Goal: Task Accomplishment & Management: Complete application form

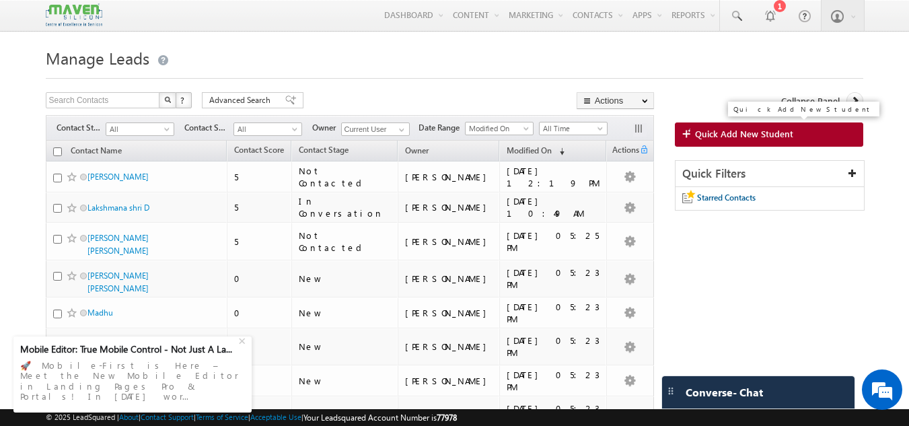
click at [753, 135] on span "Quick Add New Student" at bounding box center [744, 134] width 98 height 12
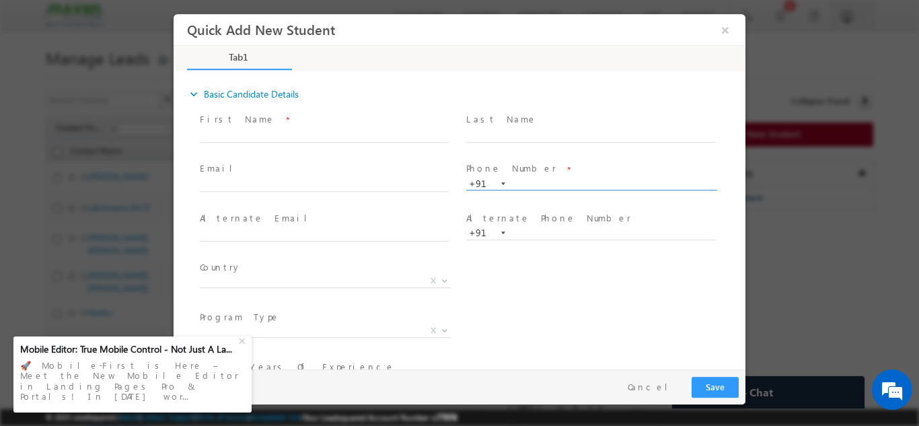
click at [536, 185] on input "text" at bounding box center [590, 183] width 249 height 13
type input "9361854993"
click at [560, 285] on div "Country * Afghanistan Albania Algeria Andorra Angola Antigua and Barbuda Argent…" at bounding box center [471, 283] width 548 height 50
click at [254, 133] on input "text" at bounding box center [324, 134] width 249 height 13
paste input "[PERSON_NAME] S"
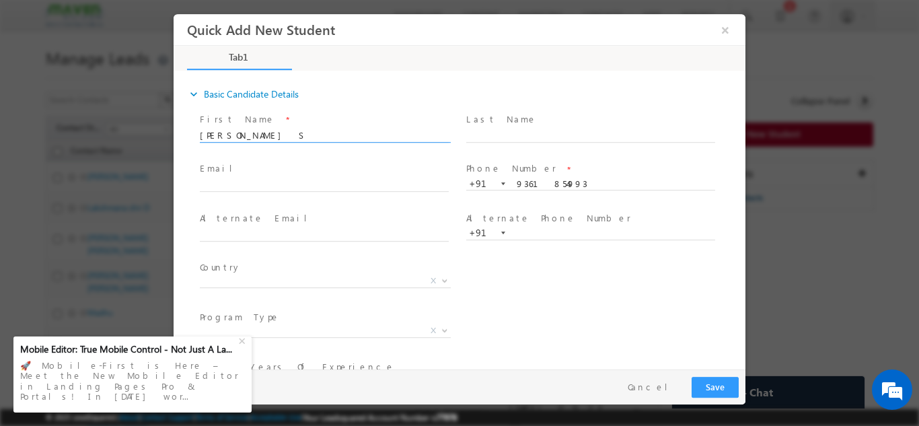
type input "[PERSON_NAME] S"
click input "text"
paste input "Priyasangili45@gmail.com"
click input "Priyasangili45@gmail.com"
type input "priyasangili45@gmail.com"
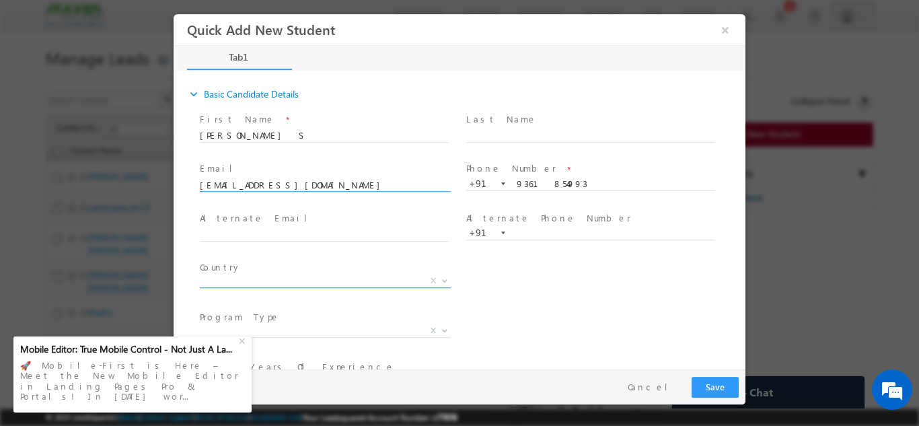
click at [344, 276] on span "X" at bounding box center [325, 280] width 251 height 13
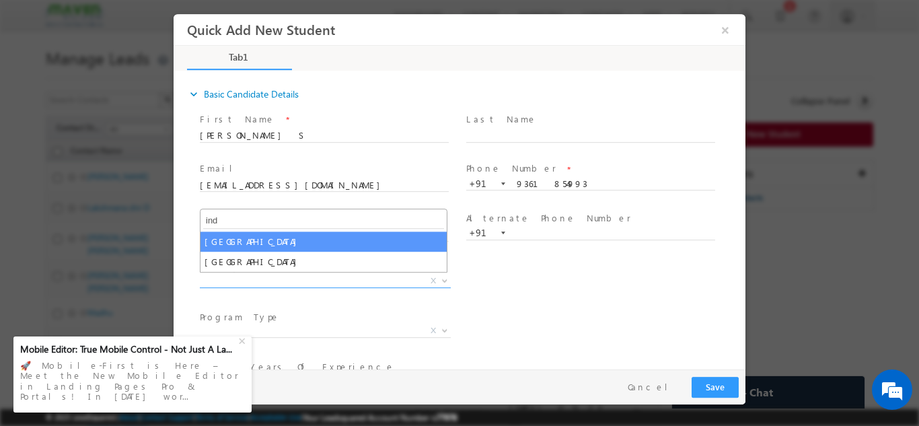
type input "ind"
select select "India"
select select
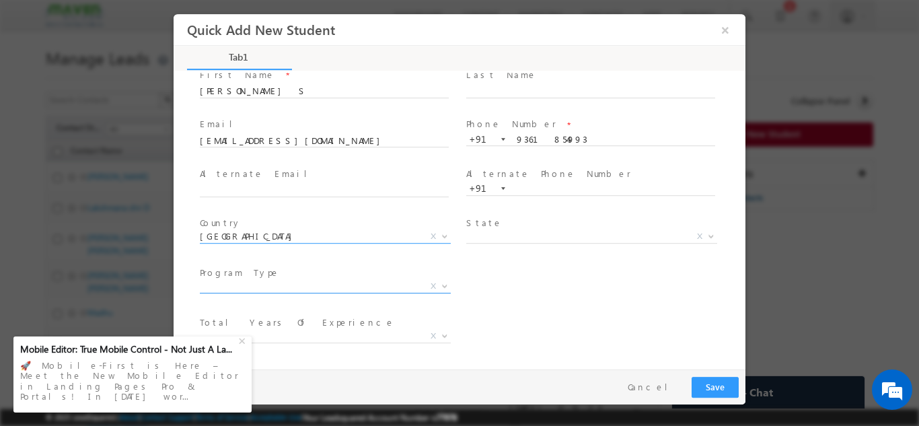
scroll to position [67, 0]
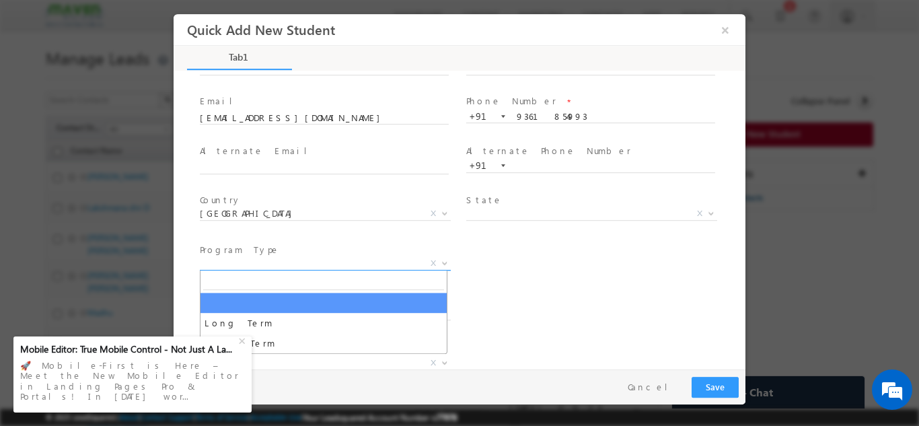
click at [361, 263] on span "X" at bounding box center [325, 262] width 251 height 13
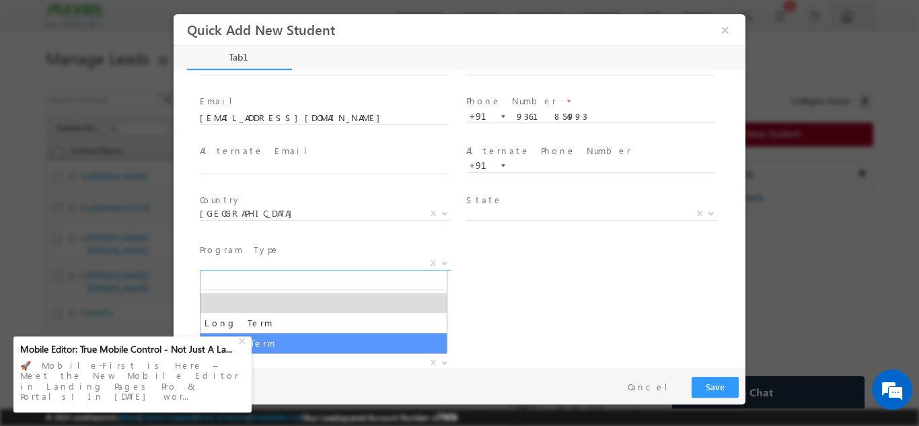
select select "Short Term"
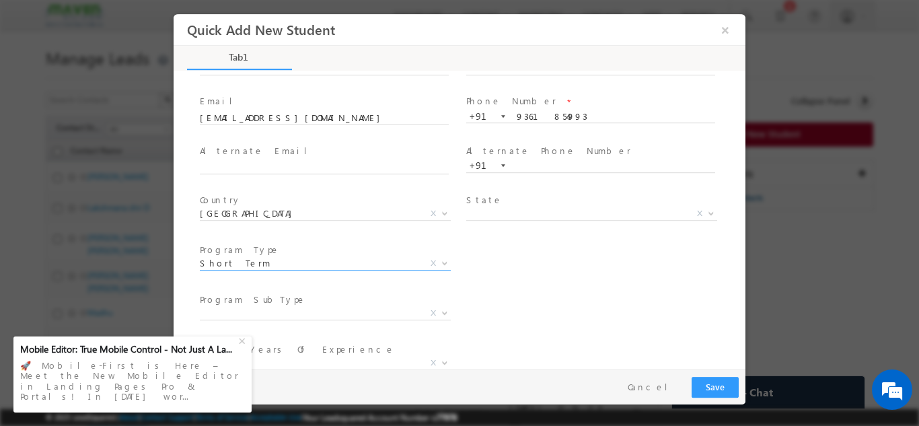
scroll to position [135, 0]
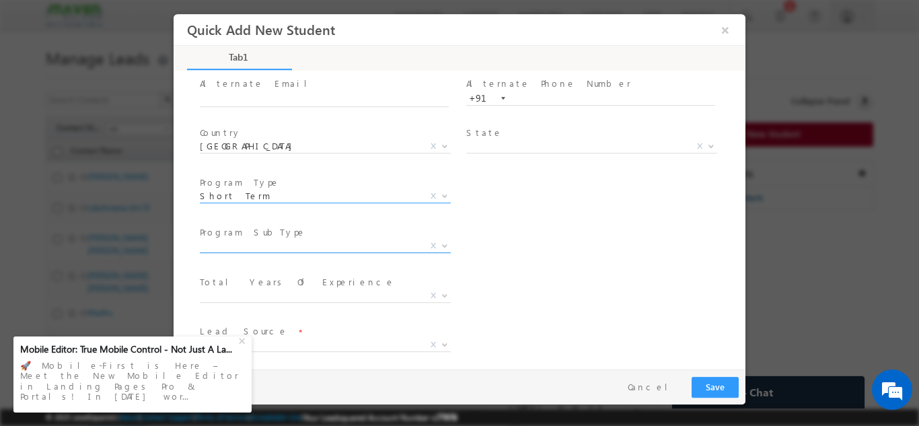
click at [306, 243] on span "X" at bounding box center [325, 245] width 251 height 13
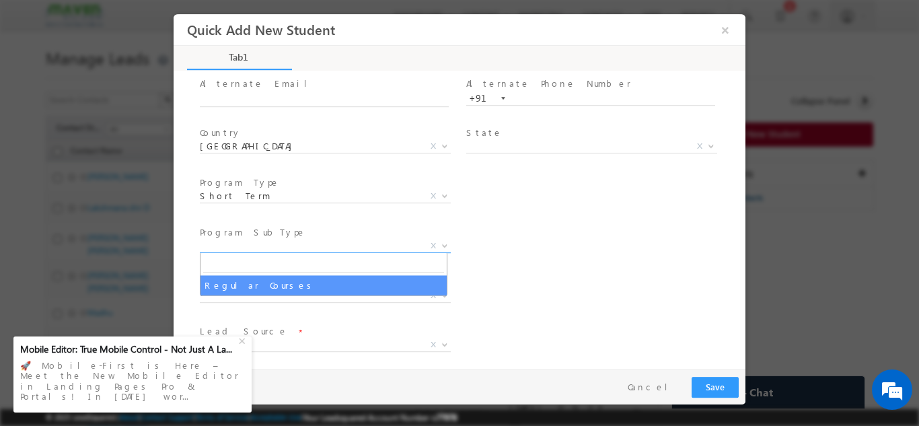
select select "Regular Courses"
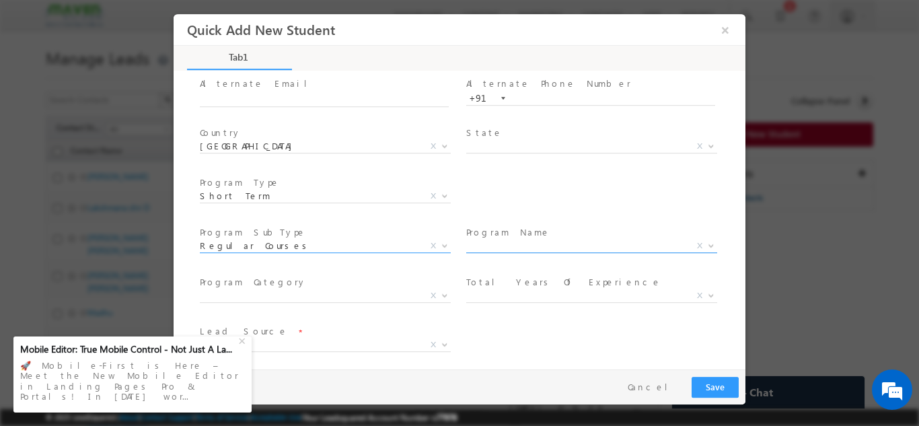
click at [543, 241] on span "X" at bounding box center [591, 245] width 251 height 13
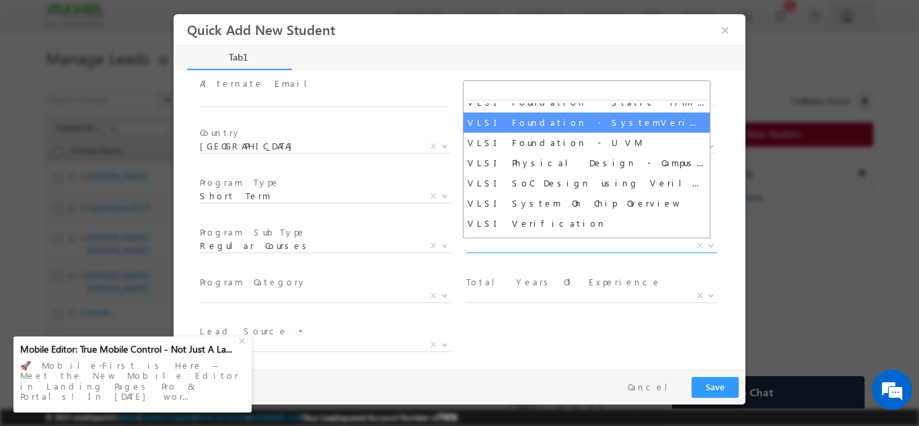
scroll to position [875, 0]
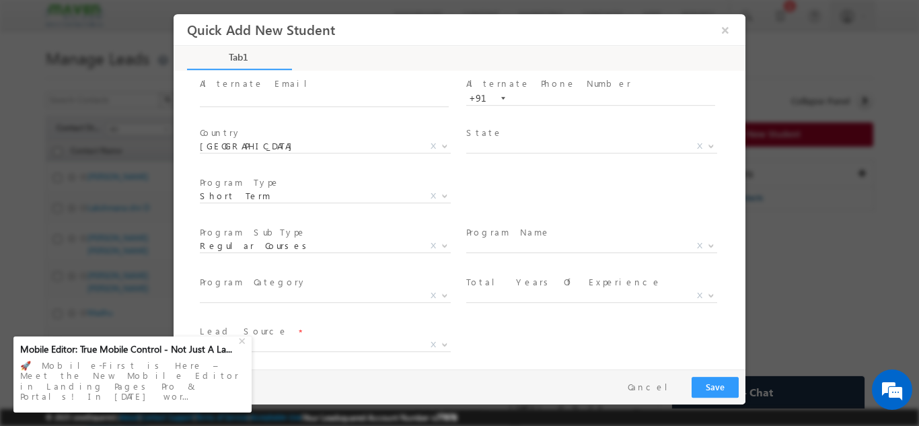
click at [518, 257] on span at bounding box center [590, 261] width 248 height 15
click at [515, 241] on span "X" at bounding box center [591, 245] width 251 height 13
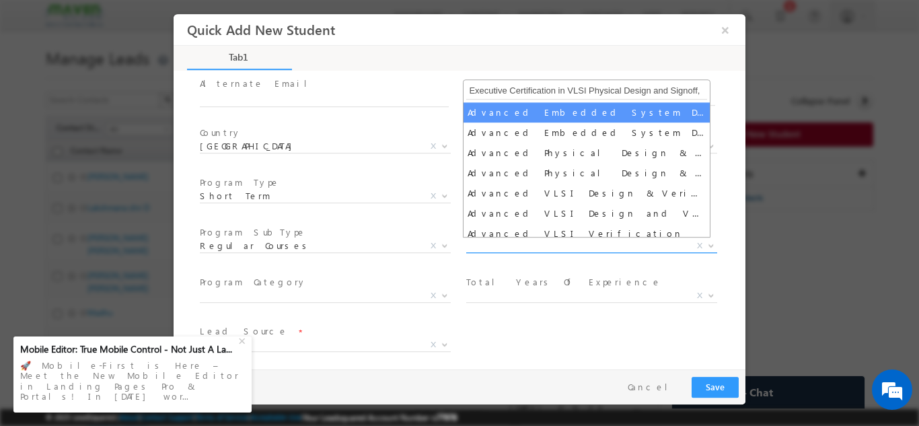
scroll to position [0, 188]
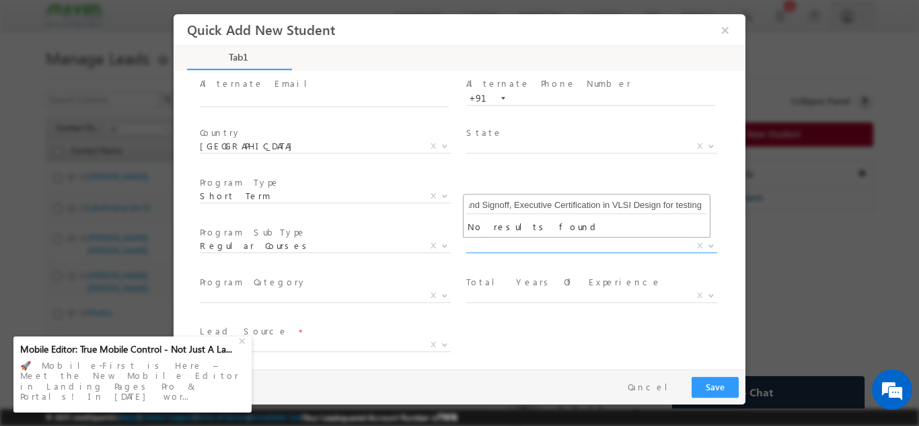
click at [532, 206] on input "Executive Certification in VLSI Physical Design and Signoff, Executive Certific…" at bounding box center [586, 204] width 241 height 17
click at [517, 205] on input "Executive Certification in VLSI Physical Design and Signoff, Executive Certific…" at bounding box center [586, 204] width 241 height 17
drag, startPoint x: 509, startPoint y: 205, endPoint x: 730, endPoint y: 191, distance: 221.1
click at [730, 191] on body "Quick Add New Student × Tab1 40% Completed *" at bounding box center [460, 190] width 572 height 355
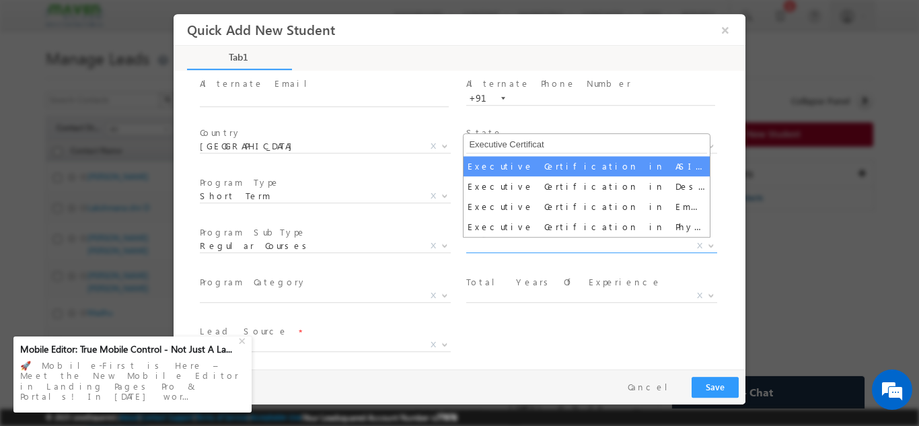
type input "Executive Certificat"
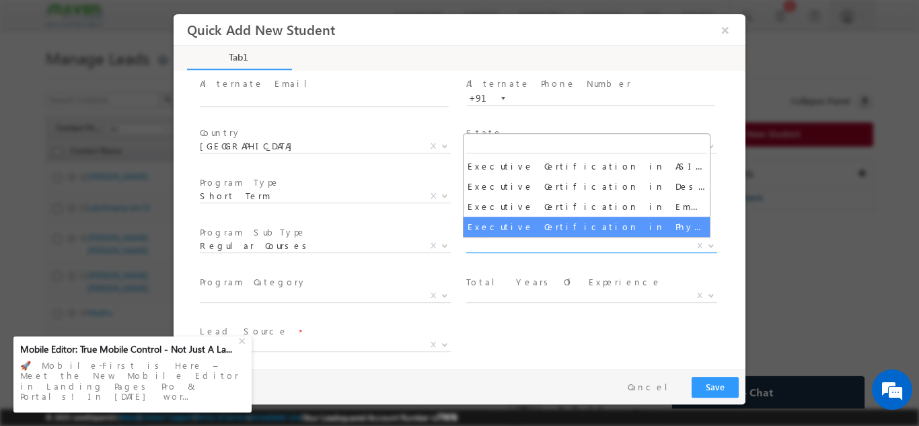
select select "Executive Certification in Physical Design"
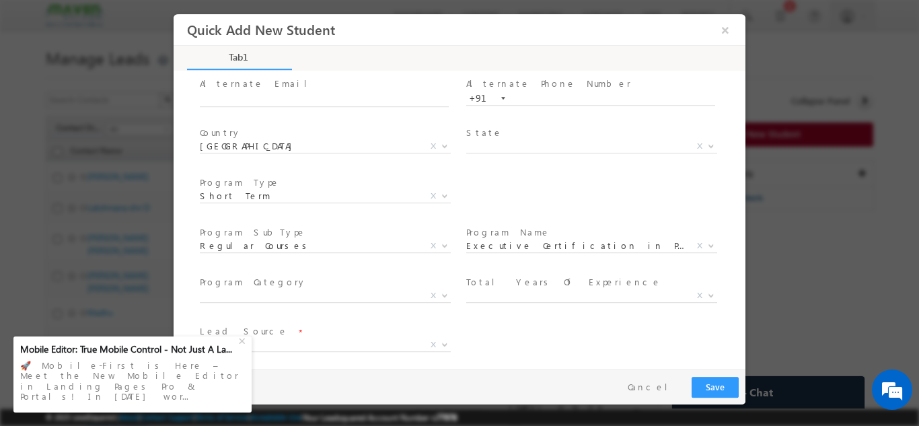
click at [513, 323] on div "Lead Source * Organic Search Referral Sites Direct Traffic Social Media Inbound…" at bounding box center [471, 347] width 548 height 50
click at [365, 298] on span "X" at bounding box center [325, 295] width 251 height 13
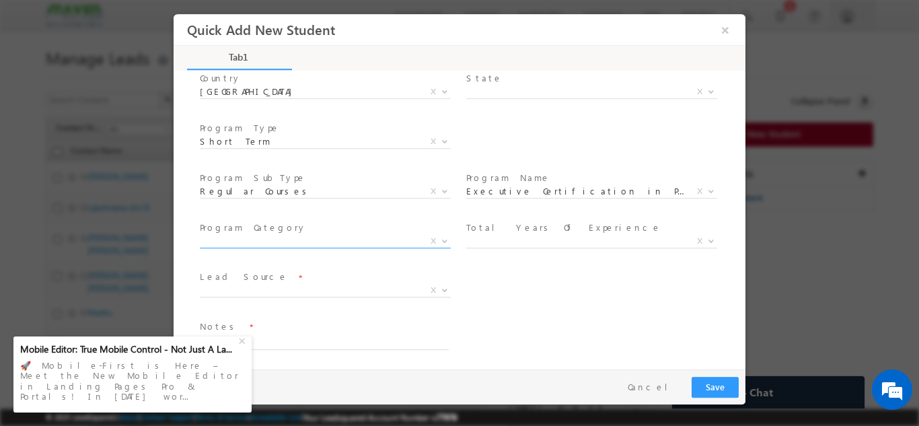
scroll to position [190, 0]
click at [275, 241] on span "X" at bounding box center [325, 239] width 251 height 13
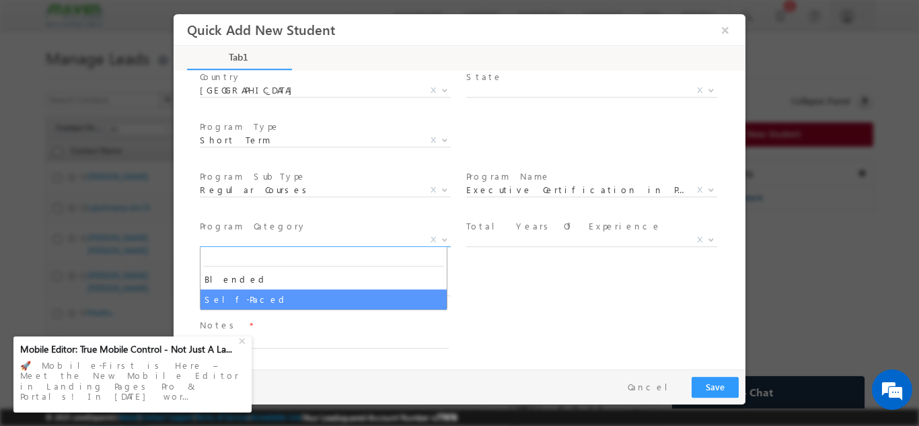
select select "Self-Paced"
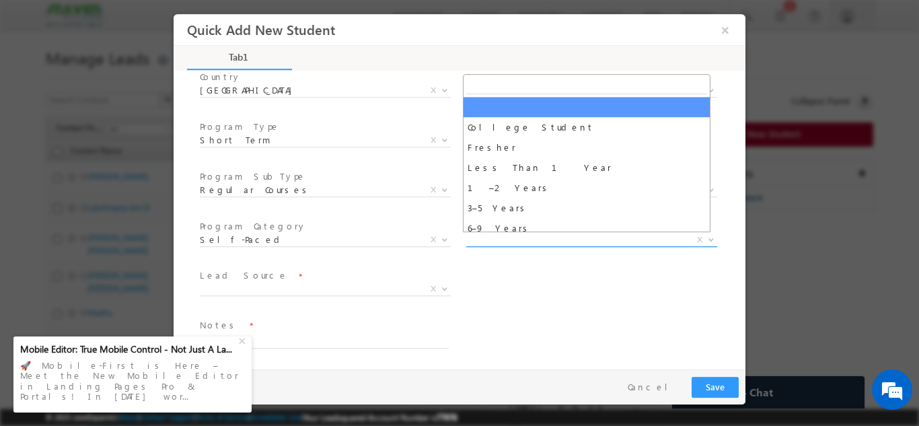
click at [505, 243] on span "X" at bounding box center [591, 239] width 251 height 13
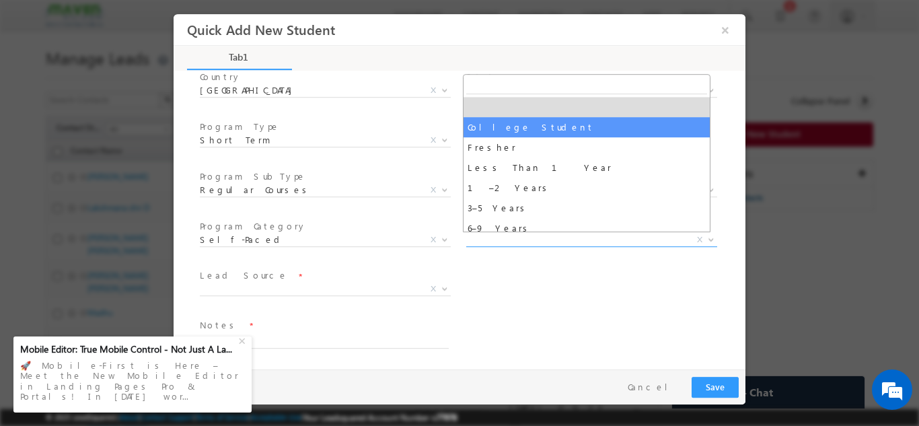
select select "College Student"
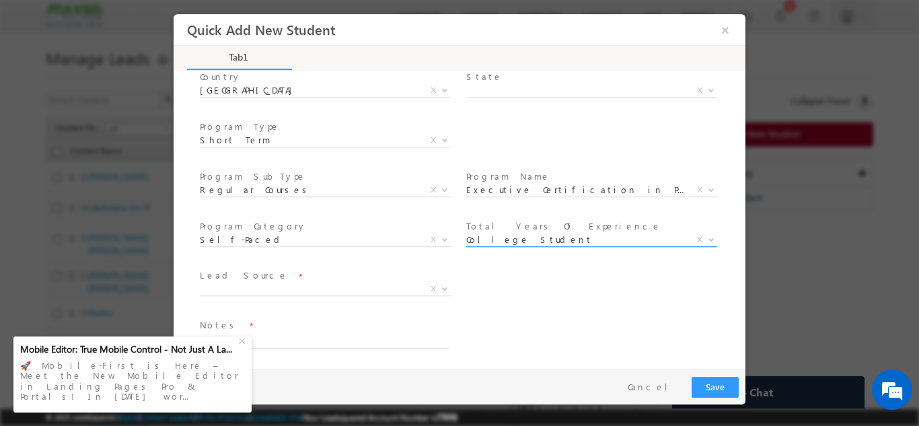
click at [505, 233] on span "College Student" at bounding box center [575, 239] width 219 height 12
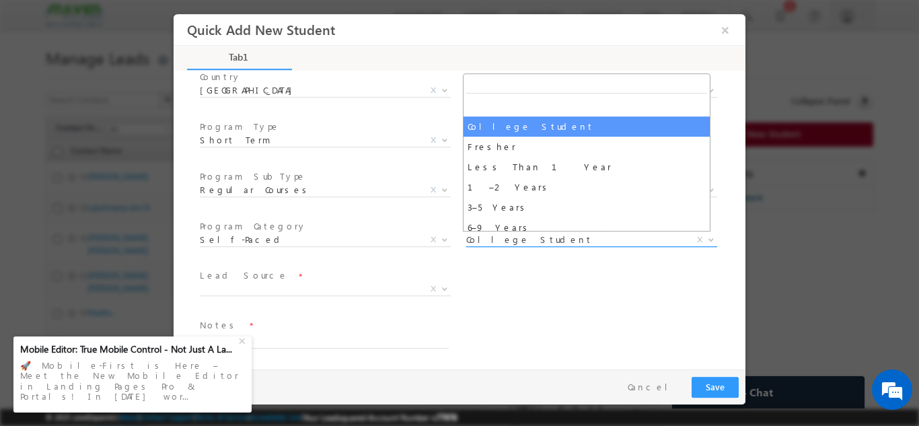
click at [505, 233] on span "College Student" at bounding box center [575, 239] width 219 height 12
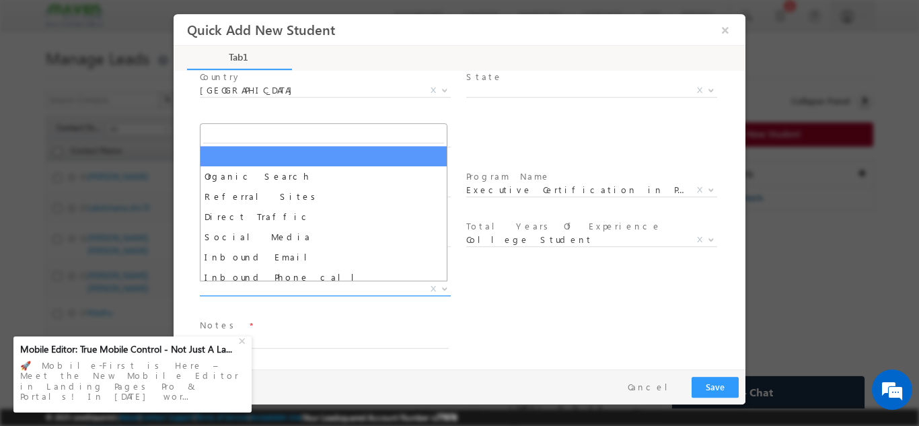
click at [272, 287] on span "X" at bounding box center [325, 288] width 251 height 13
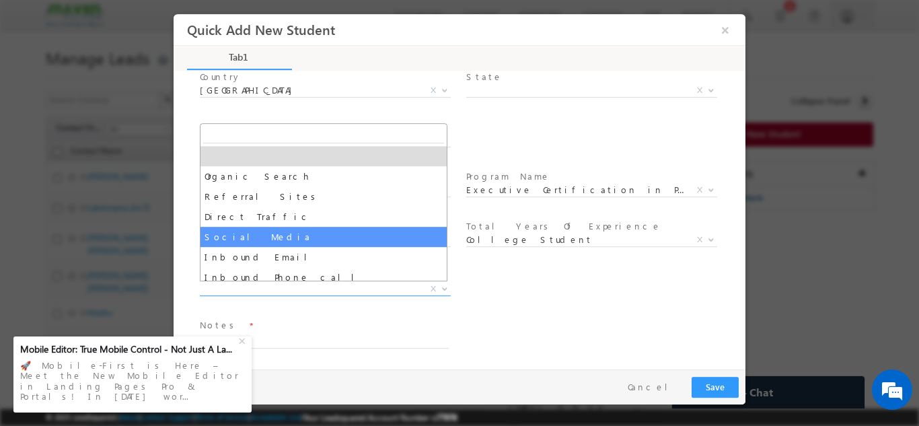
select select "Social Media"
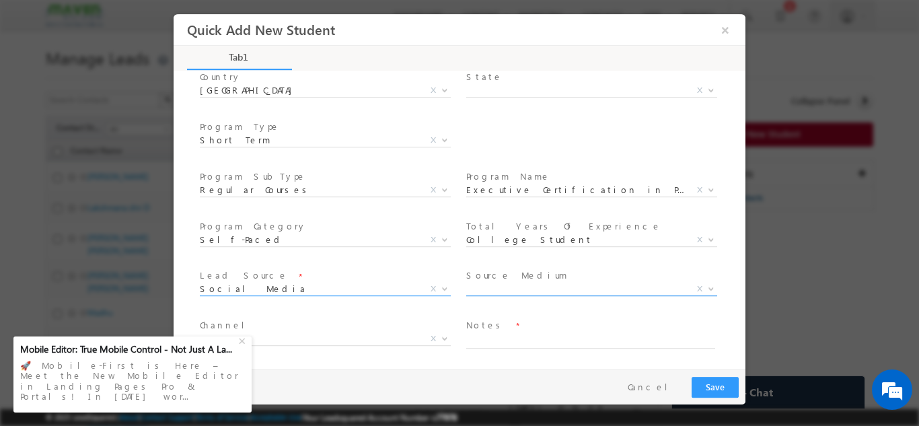
click at [540, 295] on span at bounding box center [591, 295] width 251 height 1
click at [544, 285] on span "X" at bounding box center [591, 288] width 251 height 13
click at [544, 284] on span "X" at bounding box center [591, 288] width 251 height 13
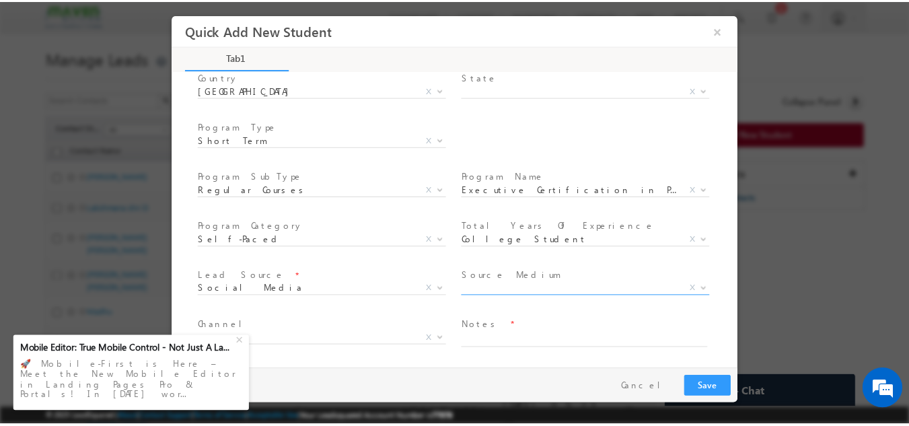
scroll to position [191, 0]
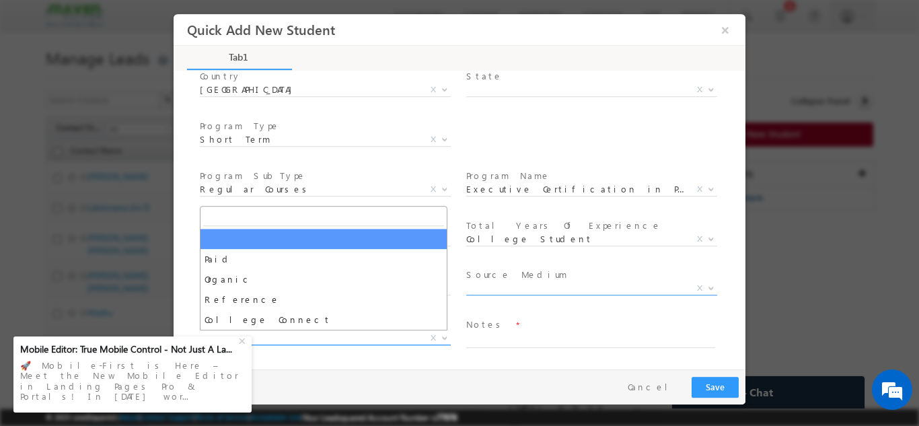
click at [359, 334] on span "X" at bounding box center [325, 337] width 251 height 13
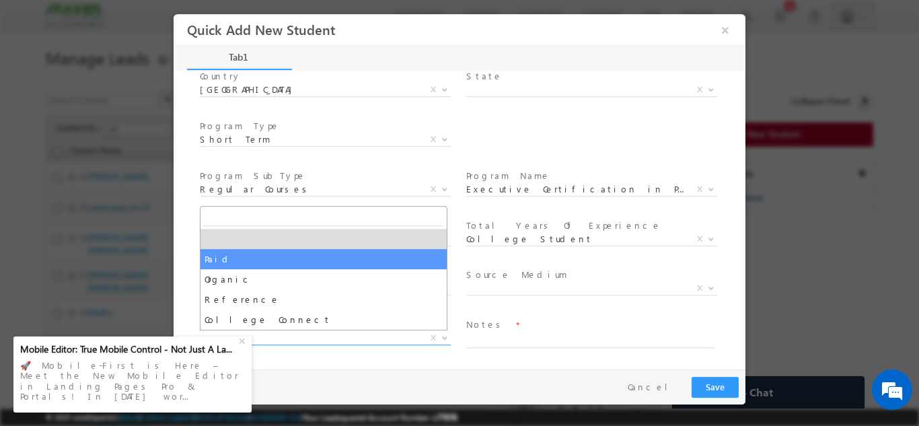
select select "Paid"
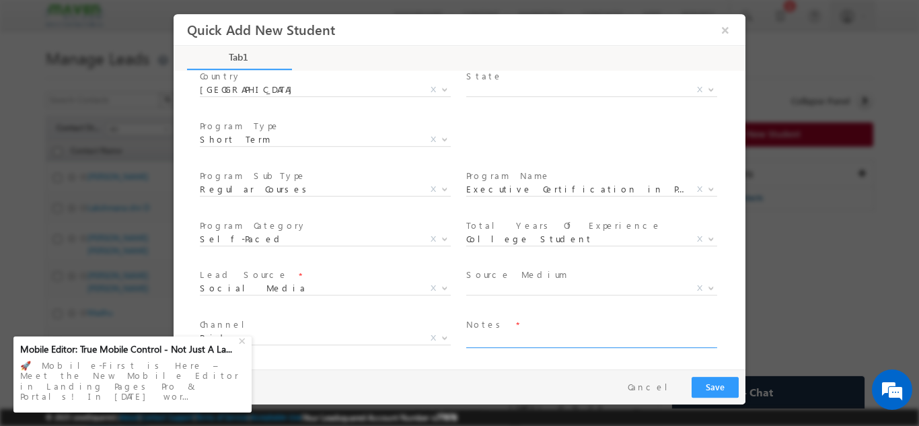
click at [488, 335] on textarea at bounding box center [590, 339] width 249 height 15
paste textarea "Sent details, will check and reply back. Final year cx."
click at [466, 332] on textarea "Sent details, will check and reply back. Final year cx." at bounding box center [590, 339] width 249 height 15
click at [507, 339] on textarea "Sent details, will check and reply back. Final year cx." at bounding box center [590, 339] width 249 height 15
click at [505, 336] on textarea "Sent details IIT R , will check and reply back. Final year cx." at bounding box center [590, 339] width 249 height 15
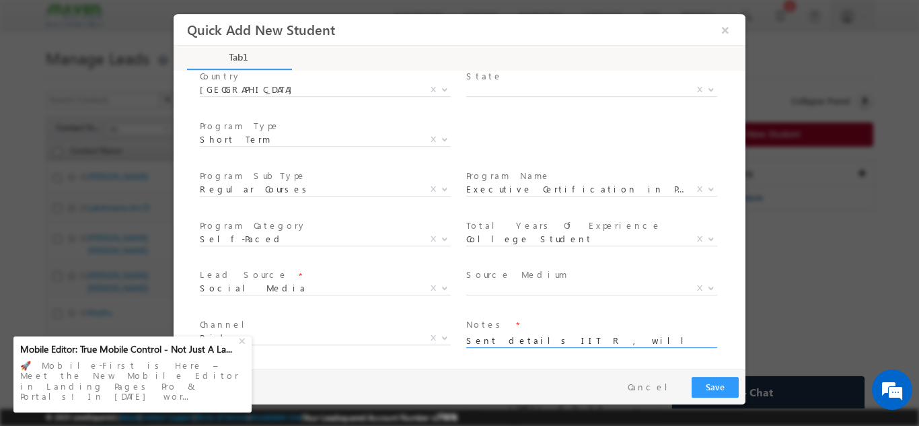
click at [511, 338] on textarea "Sent details IIT R , will check and reply back. Final year cx." at bounding box center [590, 339] width 249 height 15
click at [511, 342] on textarea "Sent details IIT R , will check and reply back. Final year cx." at bounding box center [590, 339] width 249 height 15
type textarea "Sent details of IIT R , will check and reply back. Final year cx."
click at [712, 384] on button "Save" at bounding box center [715, 386] width 47 height 21
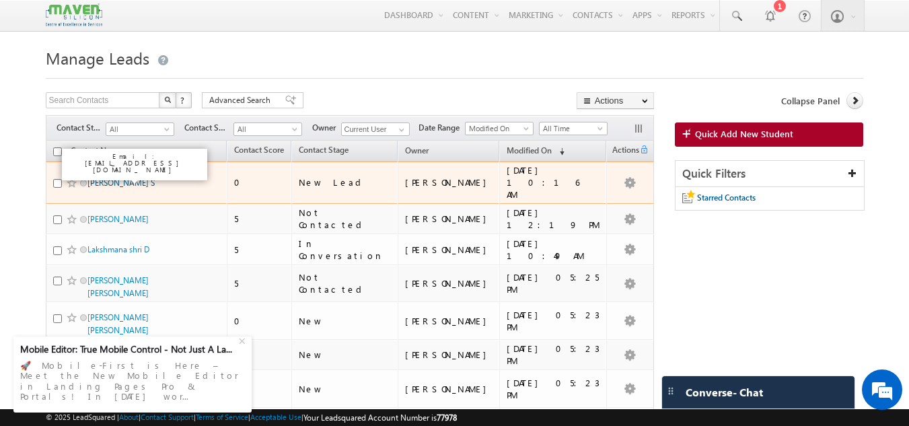
click at [139, 178] on link "[PERSON_NAME] S" at bounding box center [120, 183] width 67 height 10
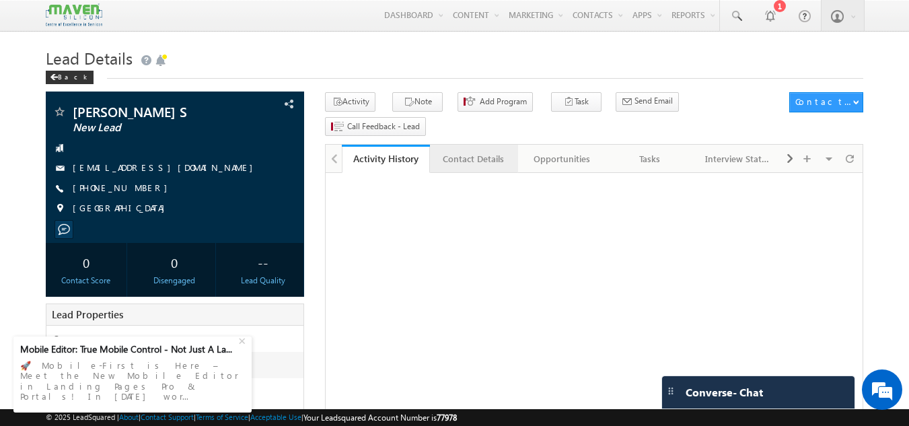
click at [480, 151] on div "Contact Details" at bounding box center [473, 159] width 65 height 16
click at [396, 151] on div "Activity History" at bounding box center [385, 159] width 65 height 16
click at [853, 147] on span at bounding box center [850, 159] width 8 height 24
click at [850, 147] on span at bounding box center [850, 159] width 8 height 24
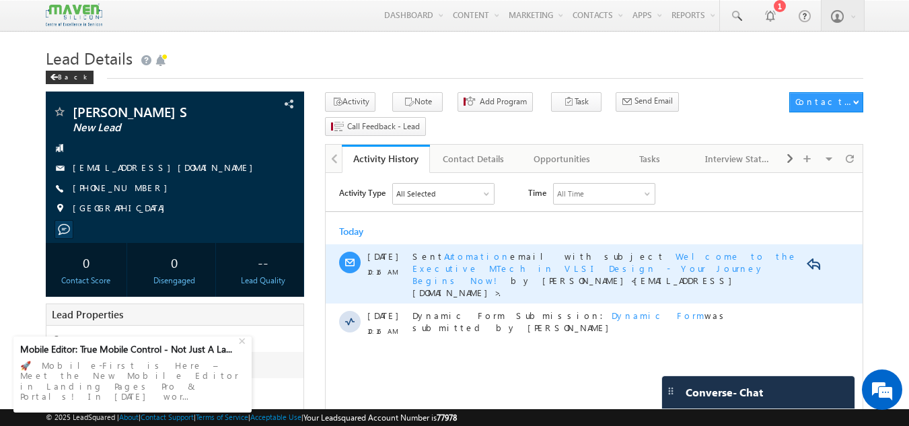
click at [460, 256] on span "Automation" at bounding box center [477, 255] width 66 height 11
click at [450, 252] on span "Automation" at bounding box center [477, 255] width 66 height 11
click at [751, 258] on span "Welcome to the Executive MTech in VLSI Design - Your Journey Begins Now!" at bounding box center [604, 268] width 385 height 36
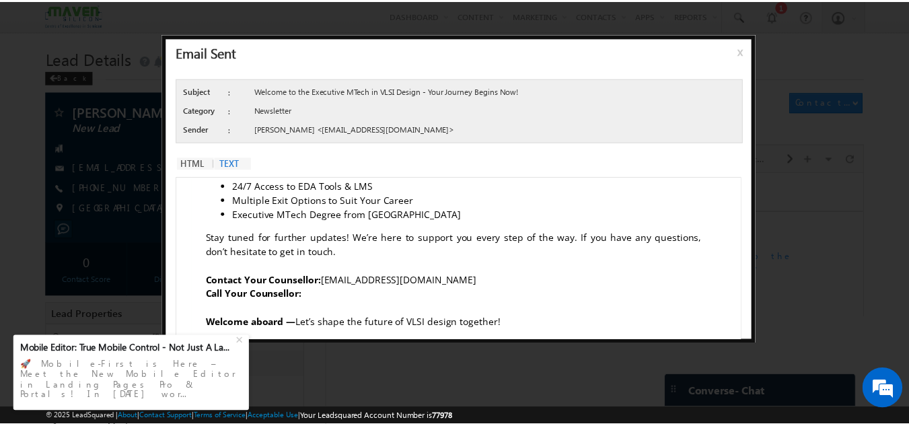
scroll to position [556, 0]
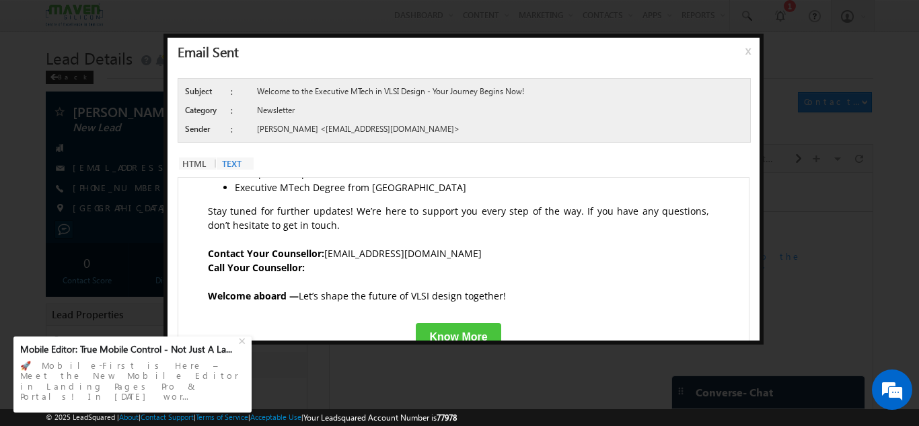
click at [0, 131] on div at bounding box center [459, 213] width 919 height 426
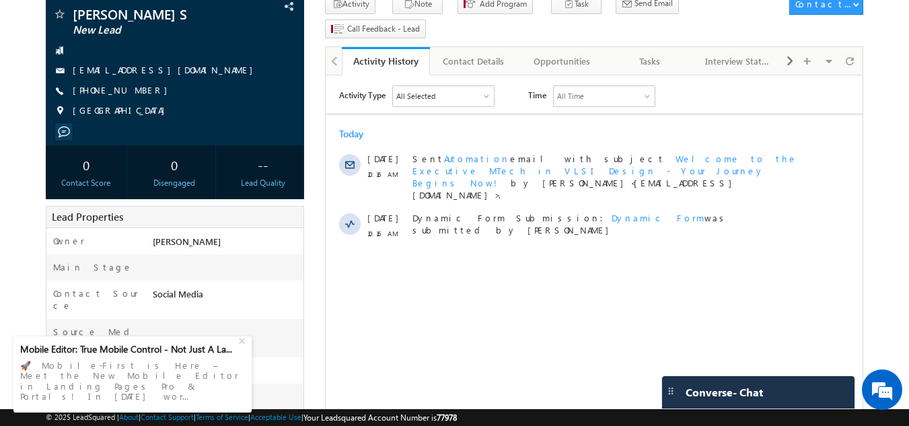
scroll to position [97, 0]
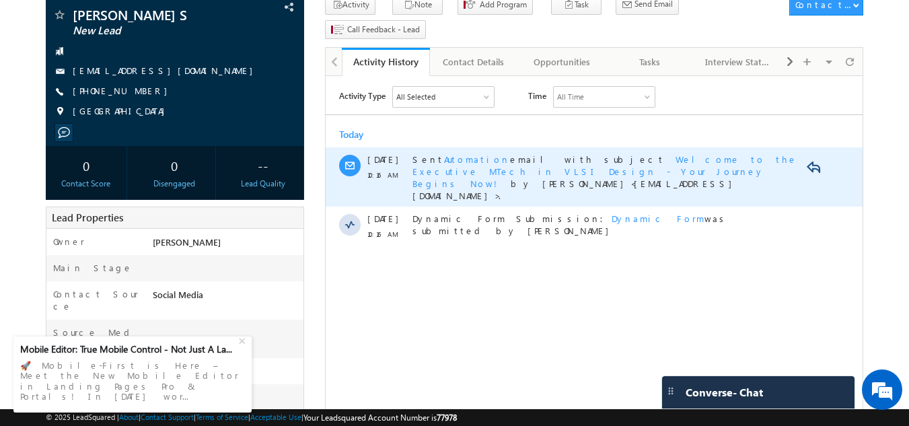
click at [458, 156] on span "Automation" at bounding box center [477, 158] width 66 height 11
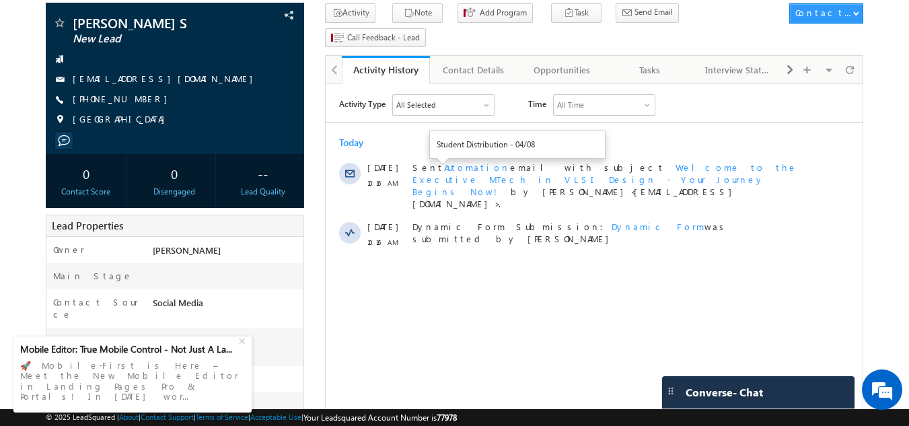
scroll to position [0, 0]
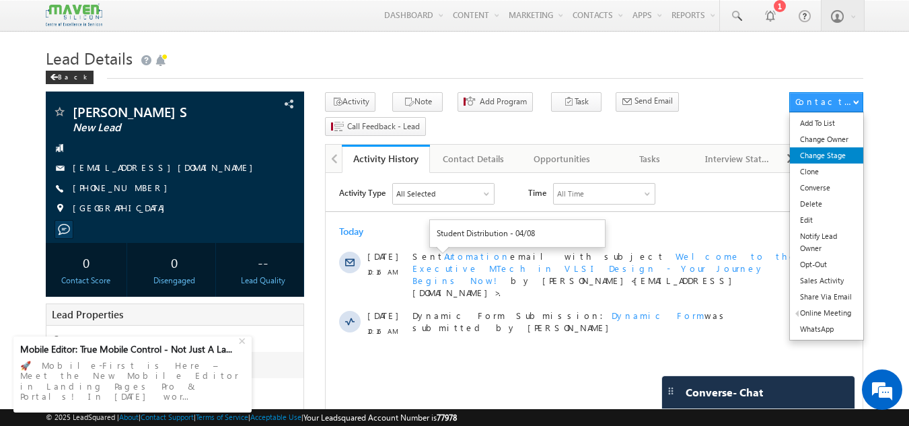
click at [839, 151] on link "Change Stage" at bounding box center [826, 155] width 73 height 16
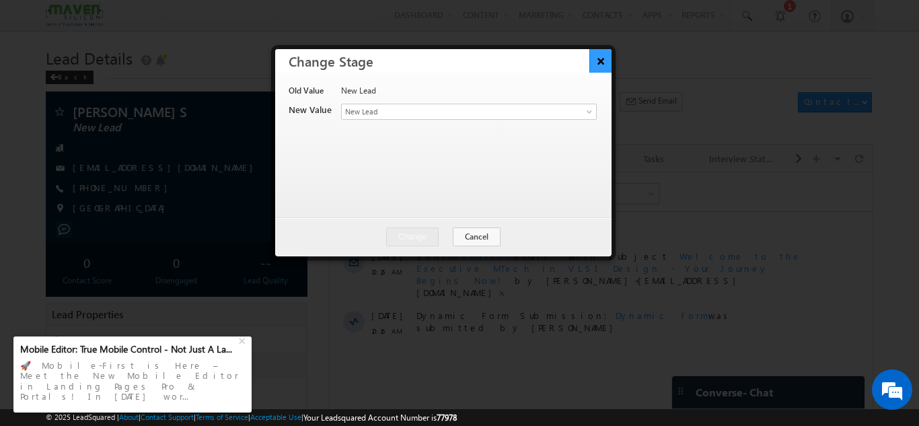
click at [607, 62] on button "×" at bounding box center [600, 61] width 22 height 24
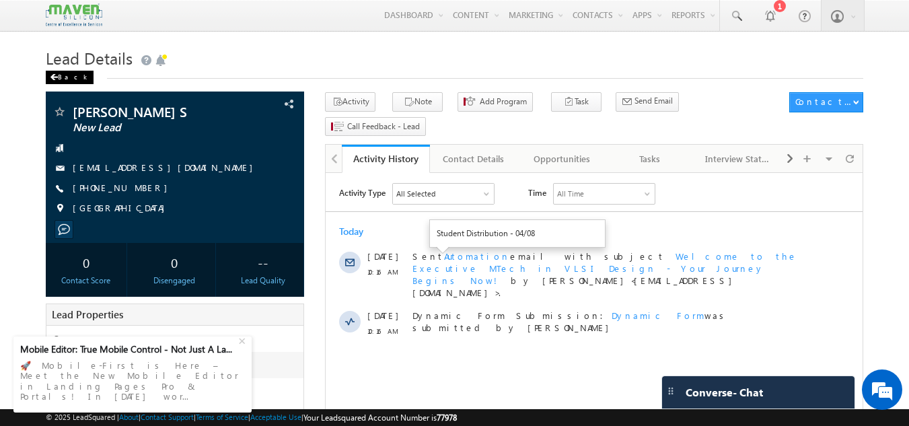
click at [63, 80] on div "Back" at bounding box center [70, 77] width 48 height 13
